Goal: Complete application form

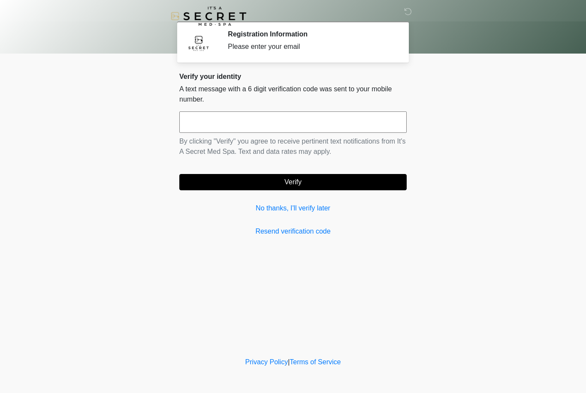
click at [305, 209] on link "No thanks, I'll verify later" at bounding box center [292, 208] width 227 height 10
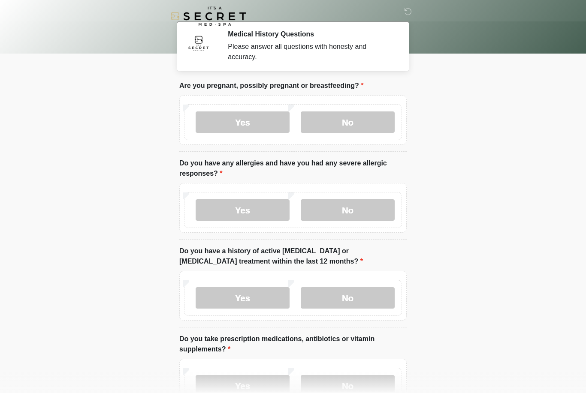
click at [376, 128] on label "No" at bounding box center [348, 121] width 94 height 21
click at [367, 215] on label "No" at bounding box center [348, 209] width 94 height 21
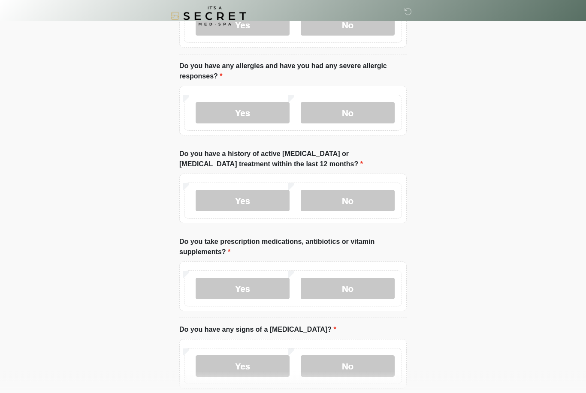
click at [359, 196] on label "No" at bounding box center [348, 200] width 94 height 21
click at [366, 294] on label "No" at bounding box center [348, 288] width 94 height 21
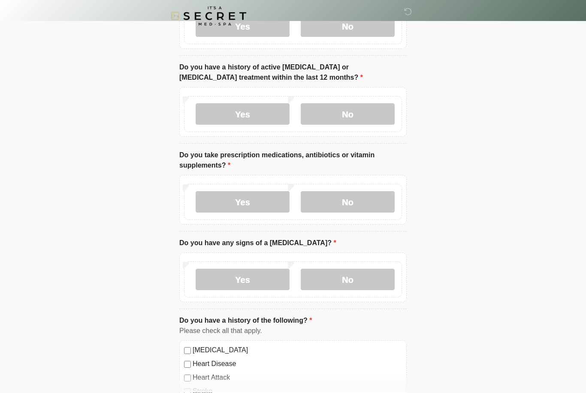
click at [368, 285] on label "No" at bounding box center [348, 279] width 94 height 21
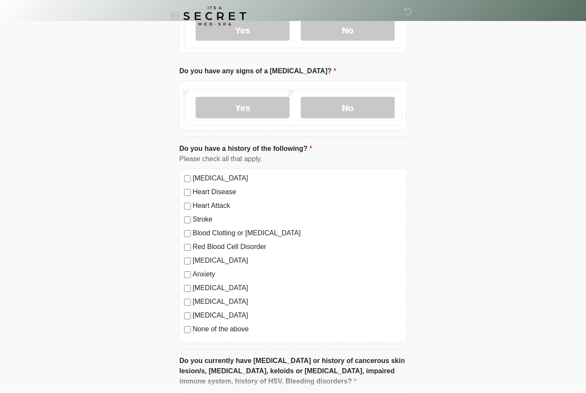
scroll to position [368, 0]
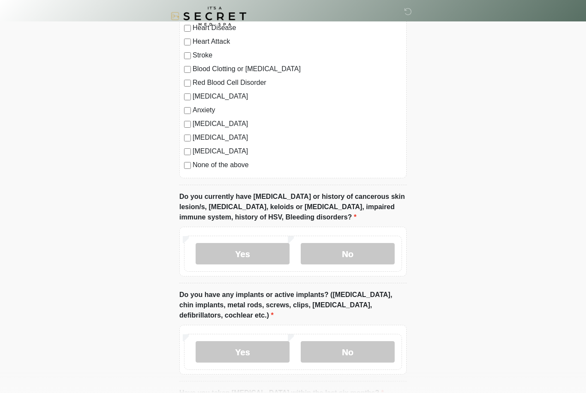
click at [387, 250] on label "No" at bounding box center [348, 253] width 94 height 21
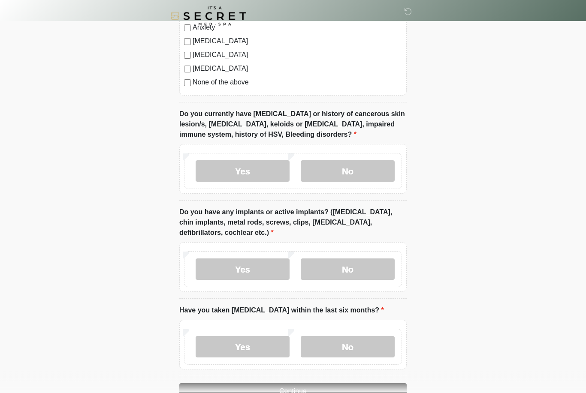
scroll to position [605, 0]
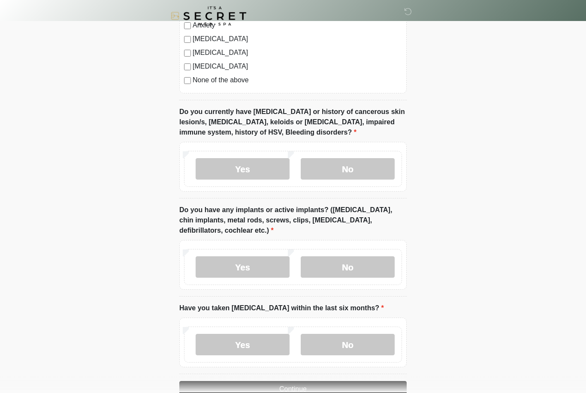
click at [382, 265] on label "No" at bounding box center [348, 267] width 94 height 21
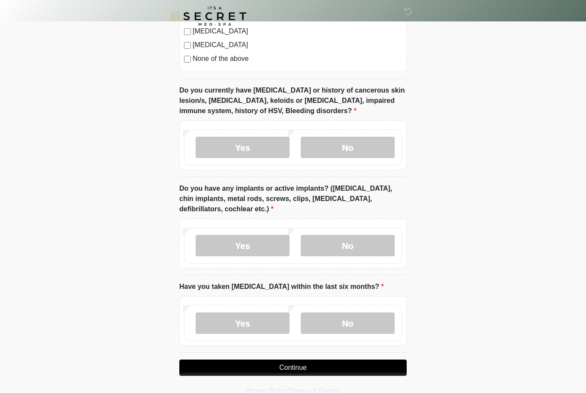
click at [371, 319] on label "No" at bounding box center [348, 323] width 94 height 21
click at [350, 370] on button "Continue" at bounding box center [292, 368] width 227 height 16
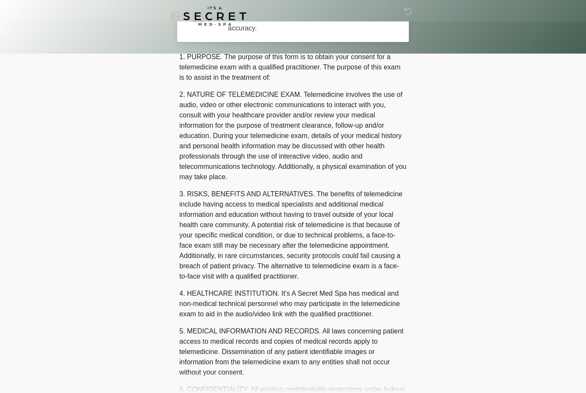
scroll to position [0, 0]
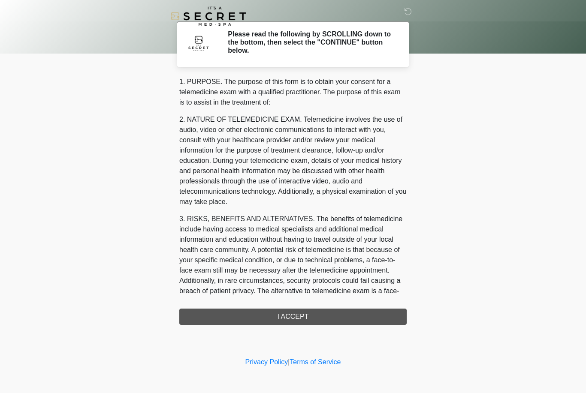
click at [322, 316] on div "1. PURPOSE. The purpose of this form is to obtain your consent for a telemedici…" at bounding box center [292, 201] width 227 height 248
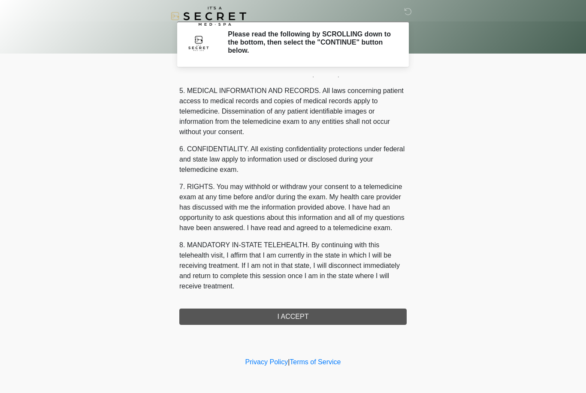
scroll to position [276, 0]
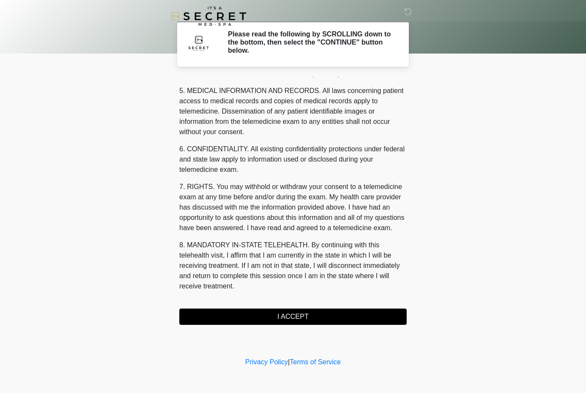
click at [346, 312] on button "I ACCEPT" at bounding box center [292, 317] width 227 height 16
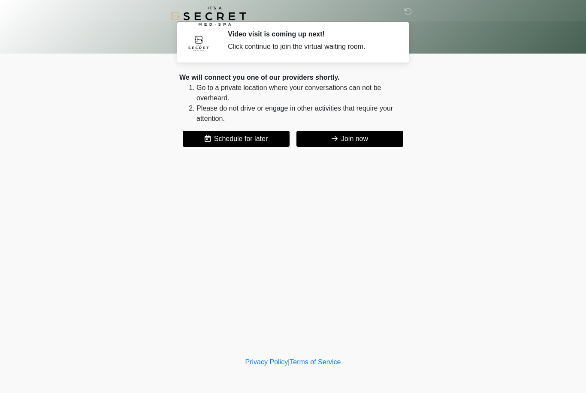
click at [357, 141] on button "Join now" at bounding box center [349, 139] width 107 height 16
